Goal: Browse casually: Explore the website without a specific task or goal

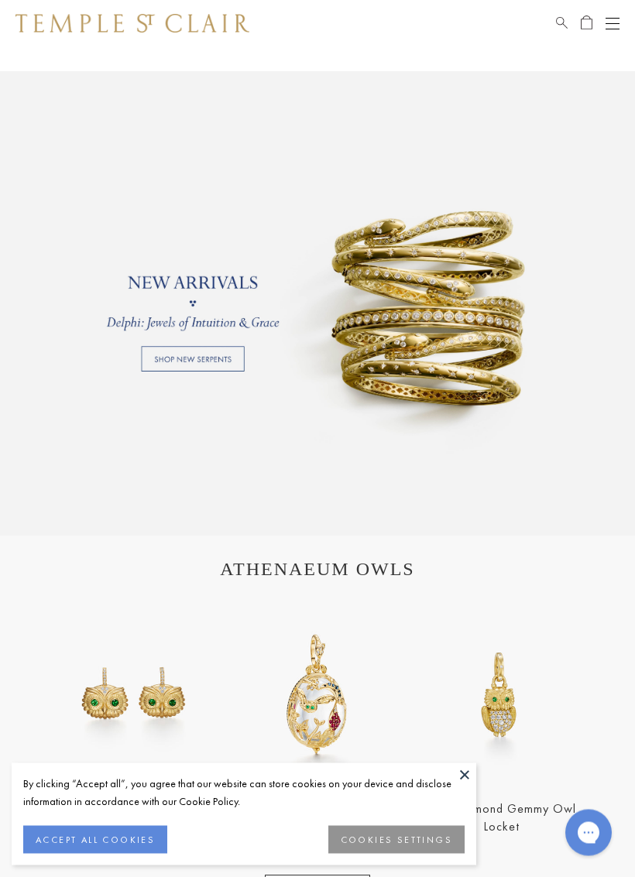
scroll to position [897, 0]
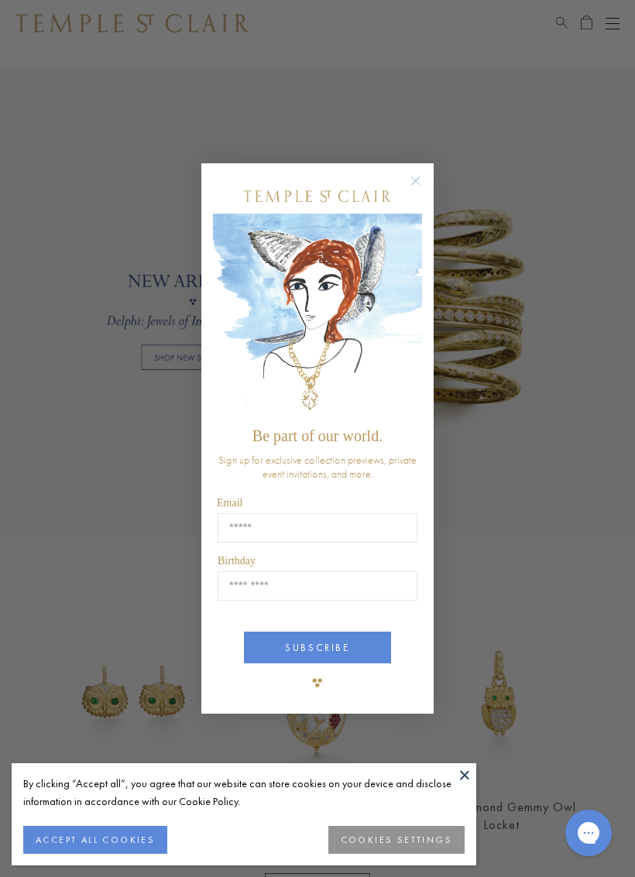
click at [413, 180] on circle "Close dialog" at bounding box center [415, 180] width 19 height 19
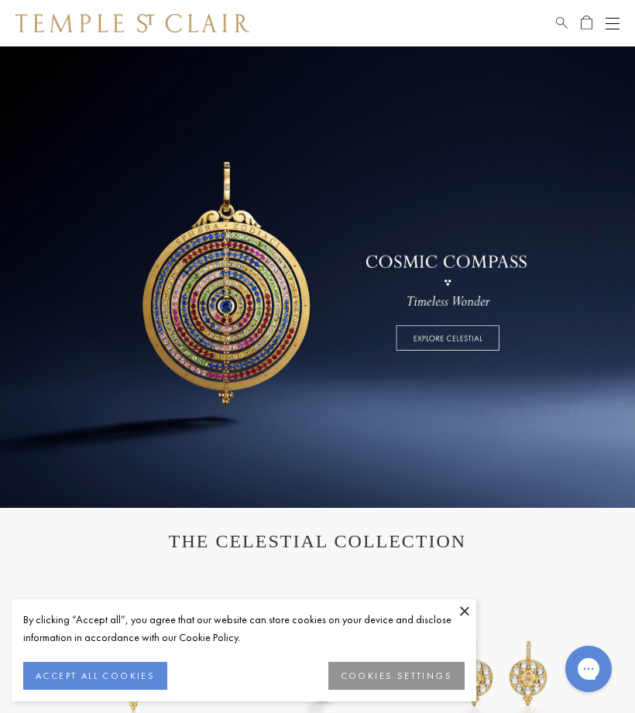
scroll to position [0, 0]
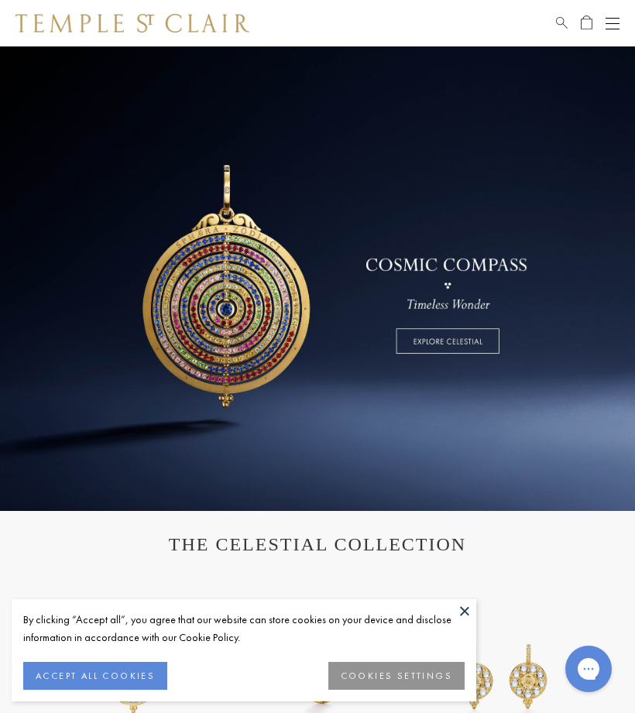
click at [617, 26] on button "Open navigation" at bounding box center [612, 23] width 14 height 19
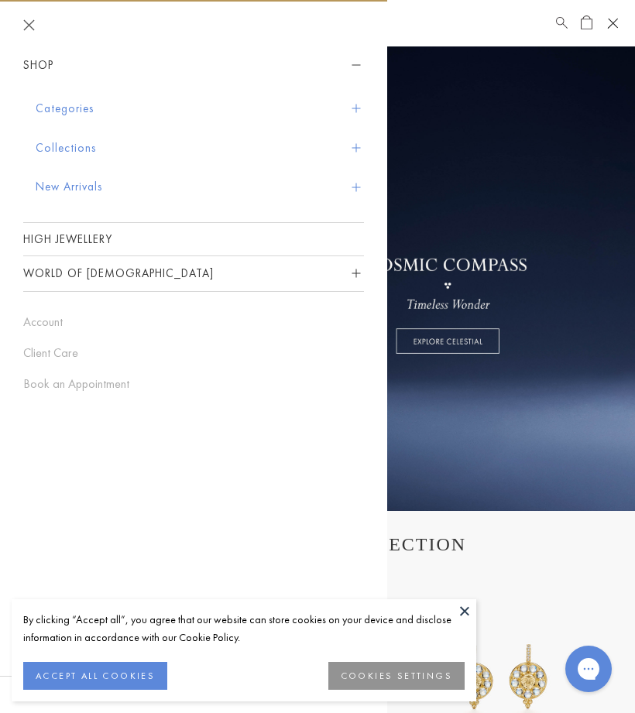
click at [44, 196] on button "New Arrivals" at bounding box center [200, 186] width 328 height 39
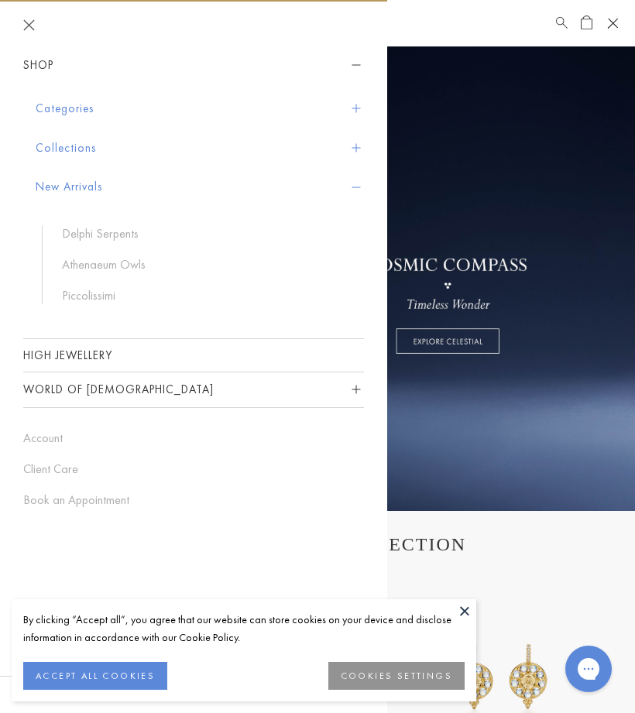
click at [63, 232] on link "Delphi Serpents" at bounding box center [205, 233] width 286 height 17
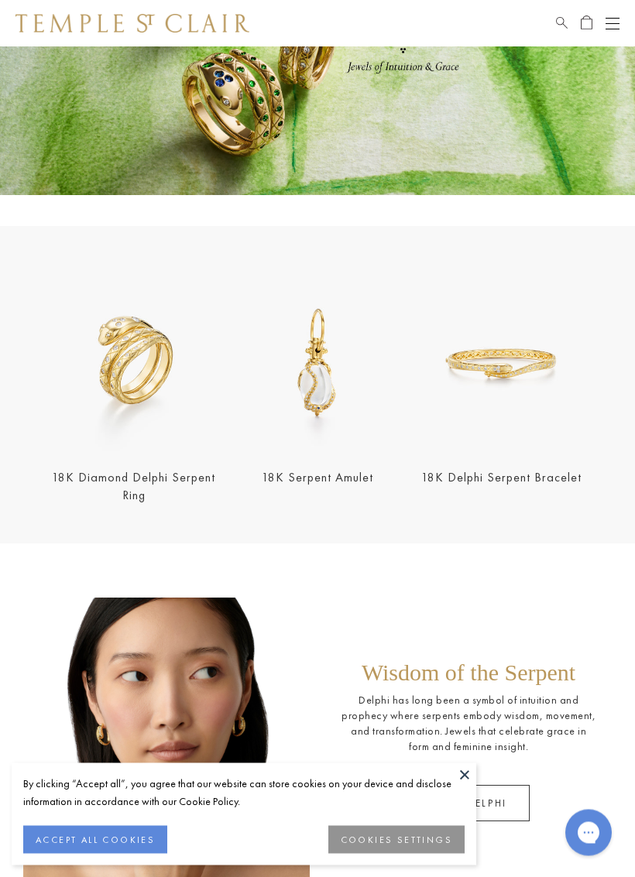
scroll to position [163, 0]
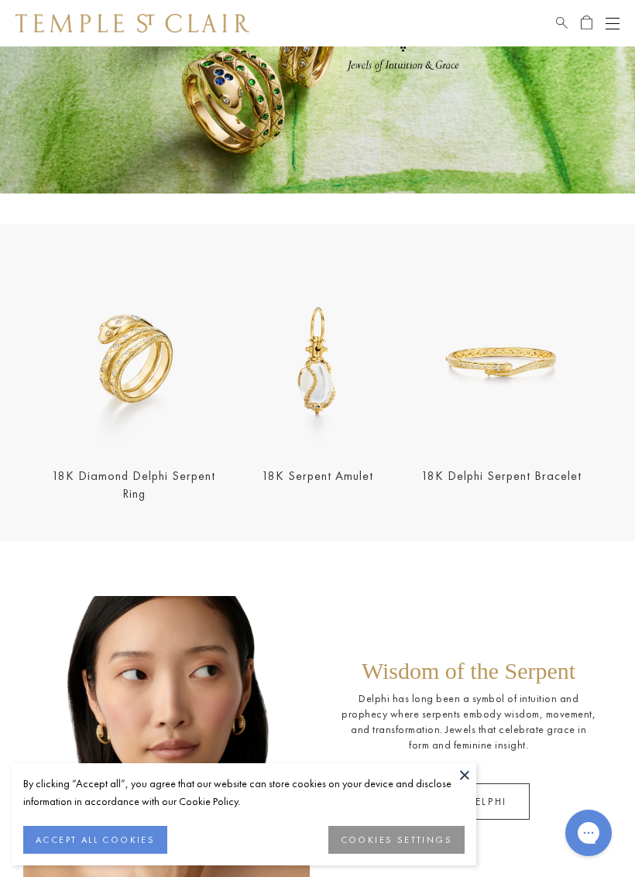
click at [531, 372] on img at bounding box center [501, 362] width 174 height 174
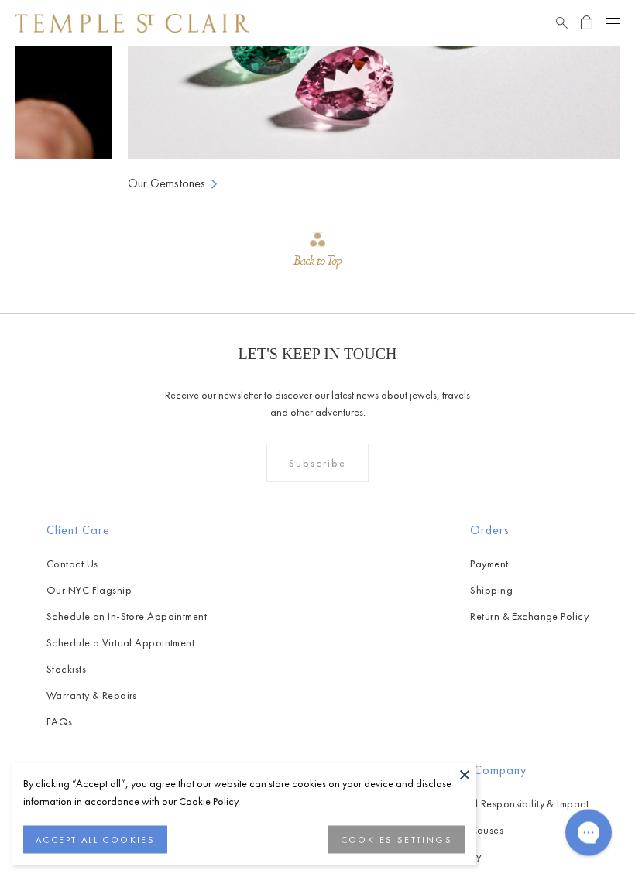
scroll to position [1847, 0]
click at [329, 712] on div "Client Care Contact Us Our NYC Flagship Schedule an In-Store Appointment Schedu…" at bounding box center [317, 721] width 635 height 401
